Goal: Task Accomplishment & Management: Complete application form

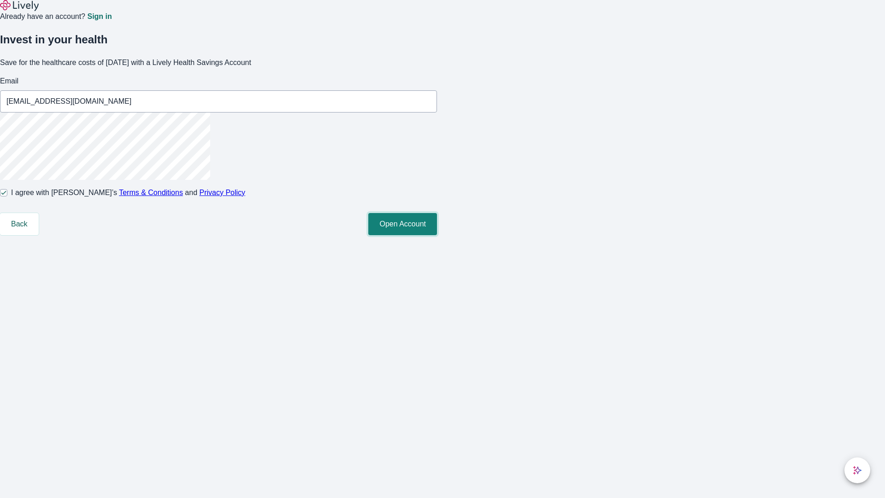
click at [437, 235] on button "Open Account" at bounding box center [402, 224] width 69 height 22
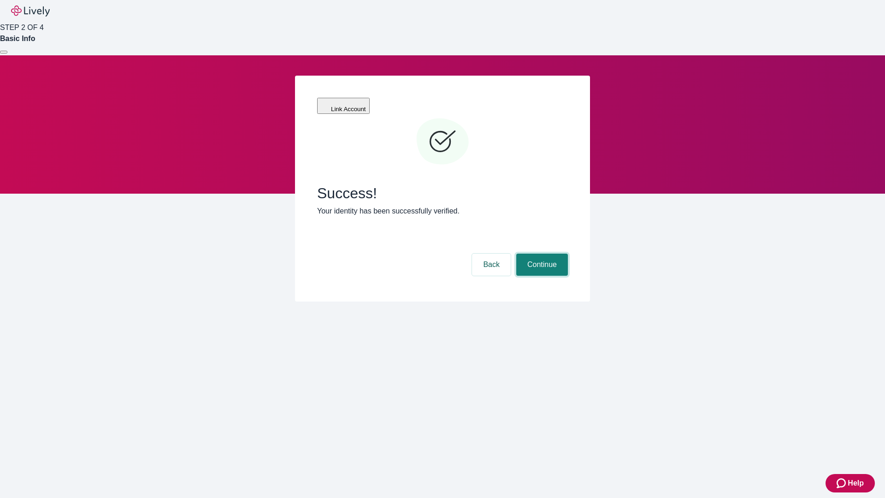
click at [540, 253] on button "Continue" at bounding box center [542, 264] width 52 height 22
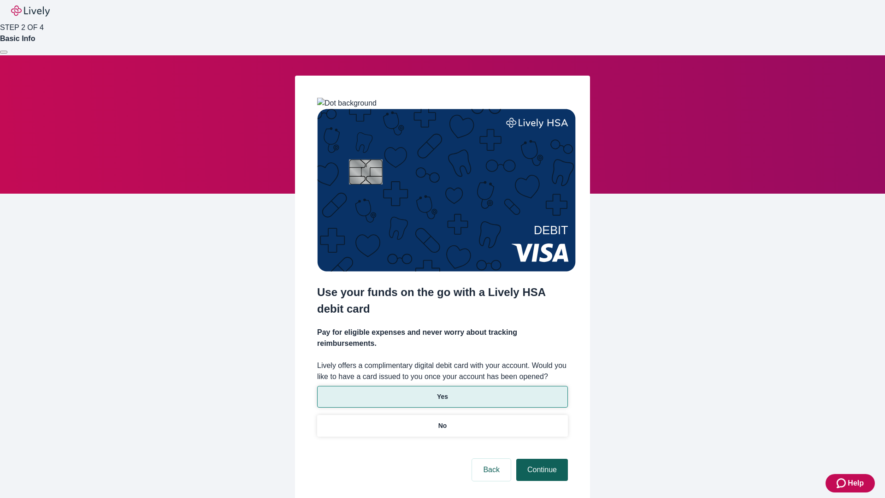
click at [442, 421] on p "No" at bounding box center [442, 426] width 9 height 10
click at [540, 458] on button "Continue" at bounding box center [542, 469] width 52 height 22
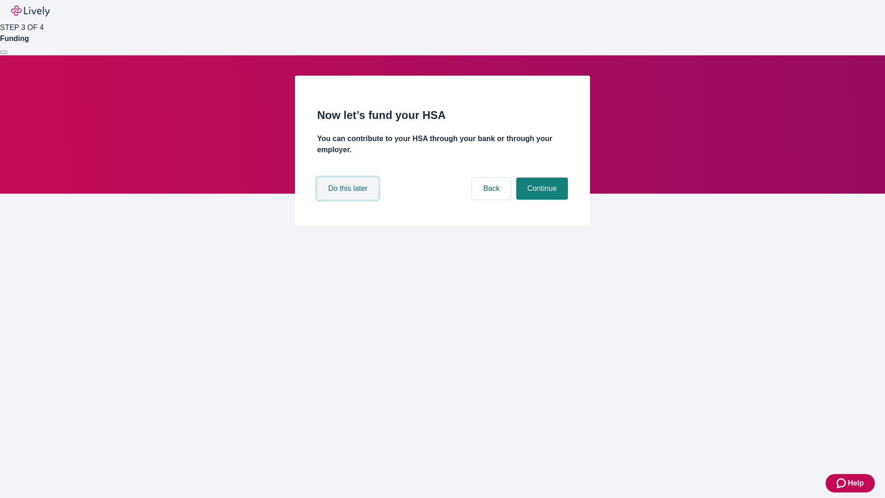
click at [349, 199] on button "Do this later" at bounding box center [347, 188] width 61 height 22
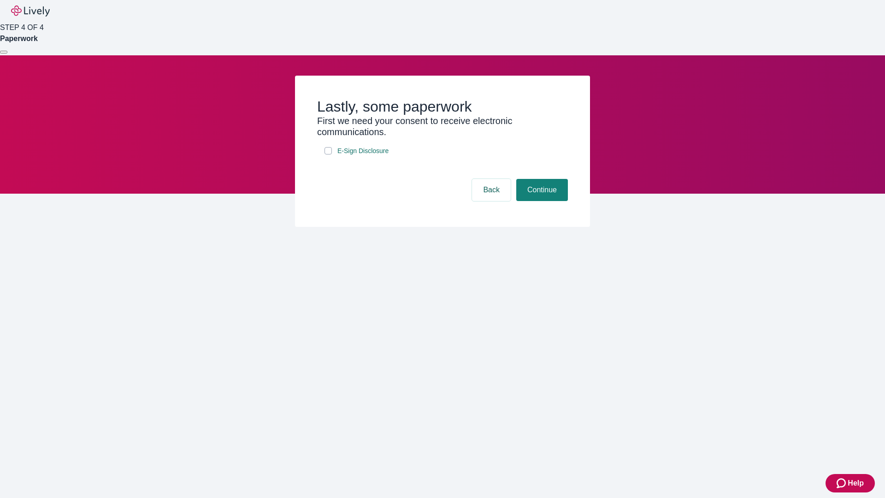
click at [328, 154] on input "E-Sign Disclosure" at bounding box center [327, 150] width 7 height 7
checkbox input "true"
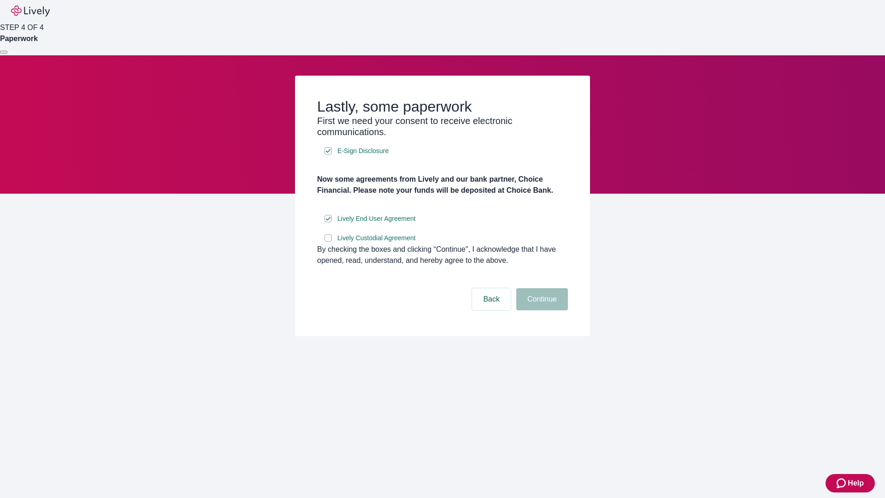
click at [328, 241] on input "Lively Custodial Agreement" at bounding box center [327, 237] width 7 height 7
checkbox input "true"
click at [540, 310] on button "Continue" at bounding box center [542, 299] width 52 height 22
